Goal: Find specific page/section: Find specific page/section

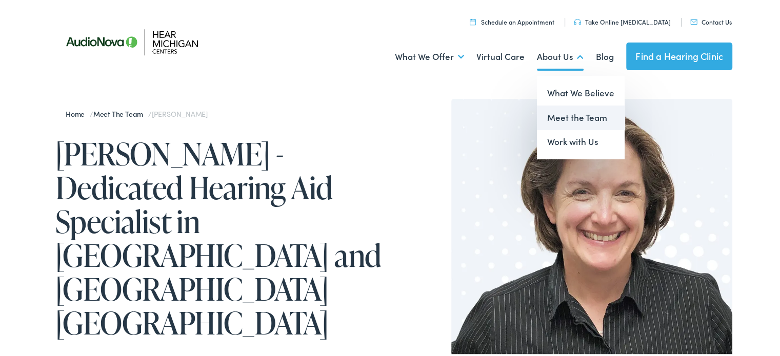
click at [575, 113] on link "Meet the Team" at bounding box center [581, 116] width 88 height 25
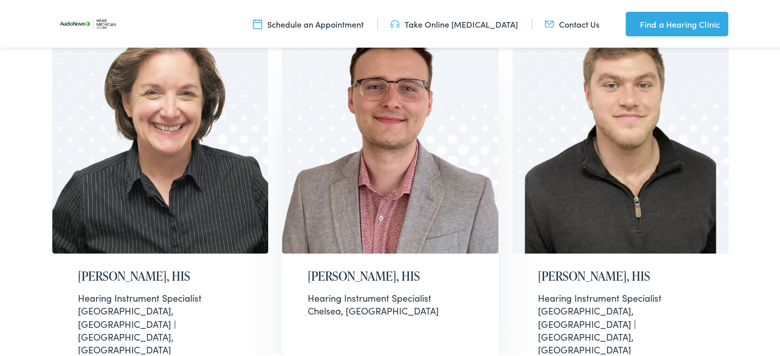
scroll to position [769, 0]
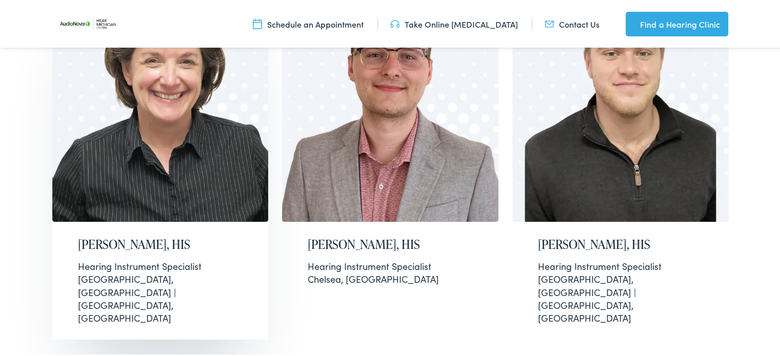
click at [124, 236] on h2 "[PERSON_NAME], HIS" at bounding box center [160, 243] width 165 height 15
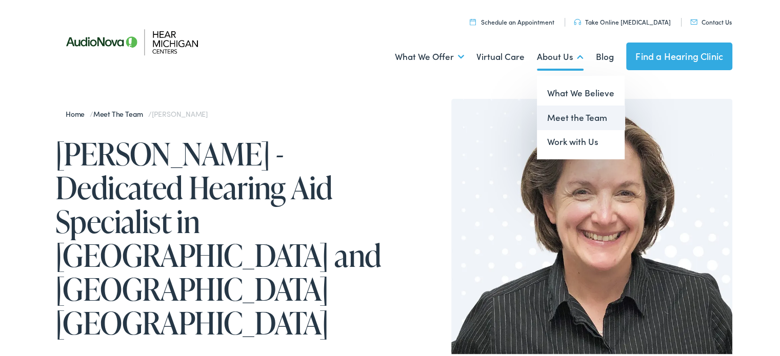
click at [566, 117] on link "Meet the Team" at bounding box center [581, 116] width 88 height 25
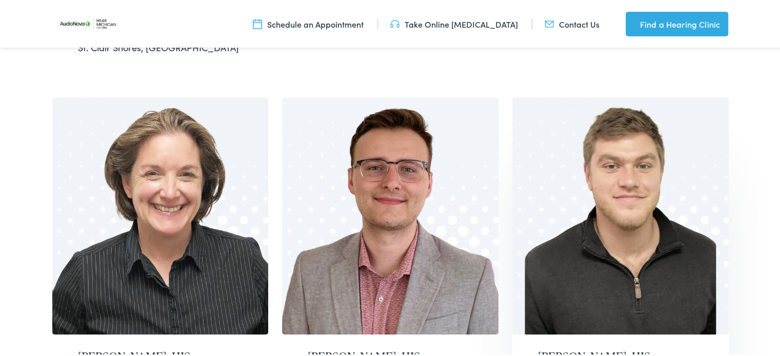
scroll to position [718, 0]
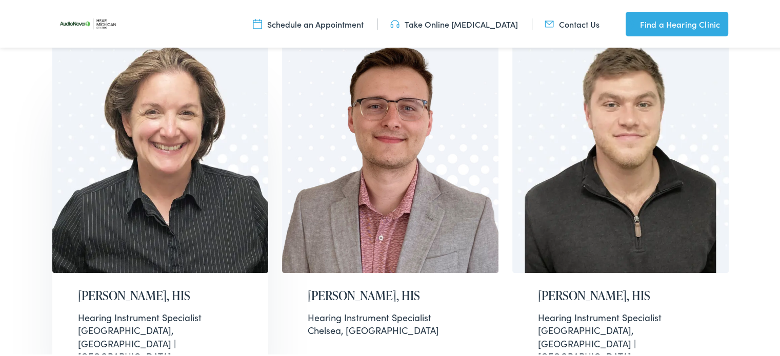
click at [163, 218] on img at bounding box center [160, 153] width 216 height 238
